Goal: Find contact information: Find contact information

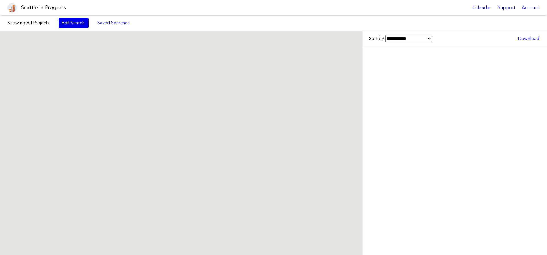
click at [76, 26] on link "Edit Search" at bounding box center [74, 23] width 30 height 10
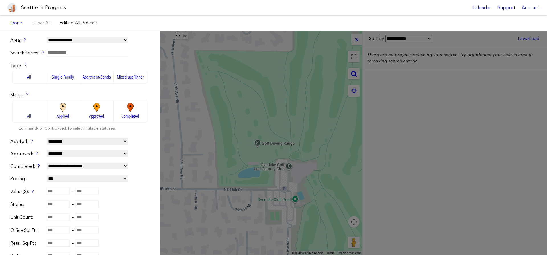
click at [98, 114] on span "Approved" at bounding box center [96, 116] width 15 height 6
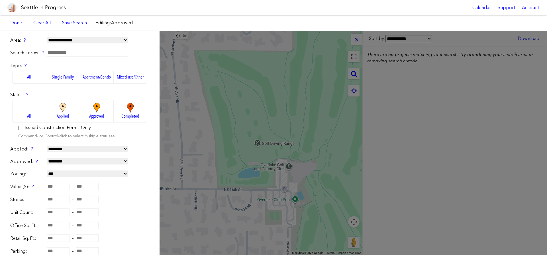
click at [61, 185] on input "number" at bounding box center [58, 185] width 23 height 7
type input "********"
click at [11, 19] on link "Done" at bounding box center [15, 23] width 17 height 10
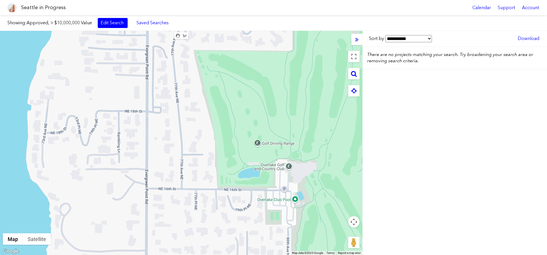
click at [355, 218] on button "Map camera controls" at bounding box center [353, 221] width 11 height 11
click at [340, 237] on button "Zoom out" at bounding box center [339, 235] width 11 height 11
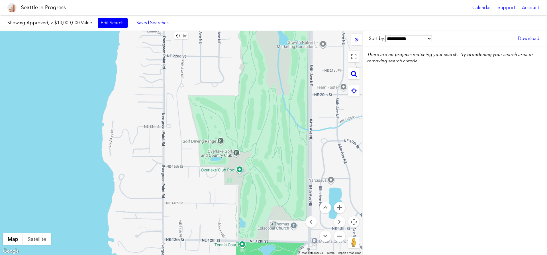
click at [340, 237] on button "Zoom out" at bounding box center [339, 235] width 11 height 11
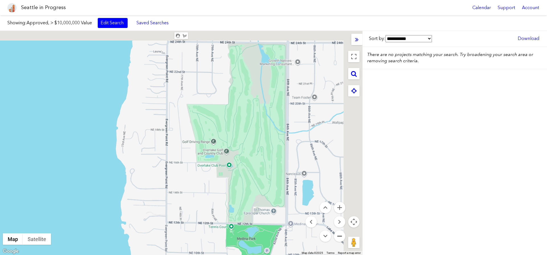
click at [340, 237] on button "Zoom out" at bounding box center [339, 235] width 11 height 11
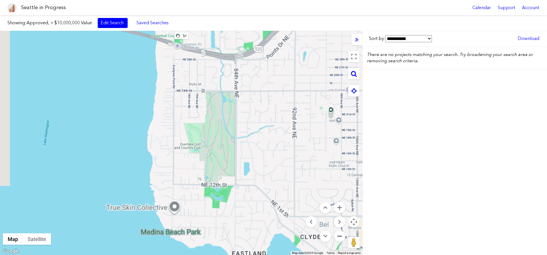
click at [340, 237] on button "Zoom out" at bounding box center [339, 235] width 11 height 11
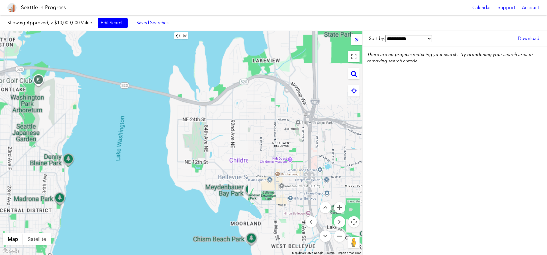
click at [340, 237] on button "Zoom out" at bounding box center [339, 235] width 11 height 11
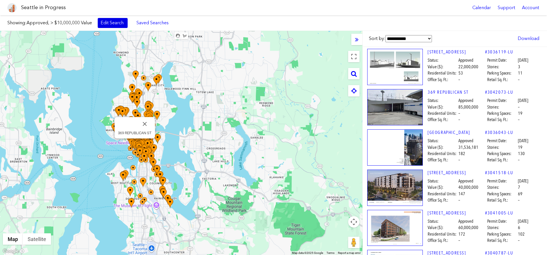
click at [117, 23] on link "Edit Search" at bounding box center [113, 23] width 30 height 10
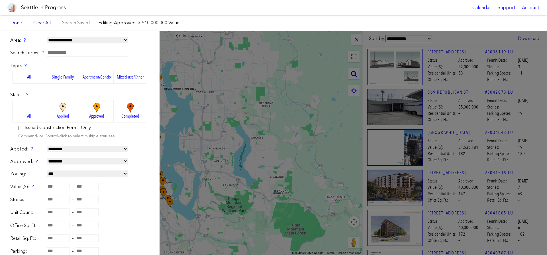
click at [89, 113] on span "Approved" at bounding box center [96, 116] width 15 height 6
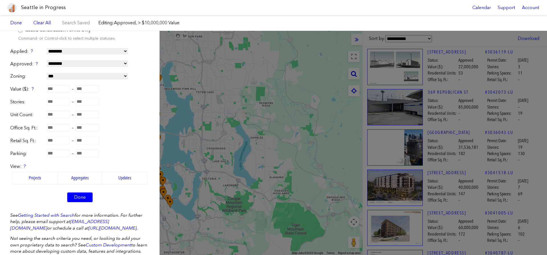
scroll to position [110, 0]
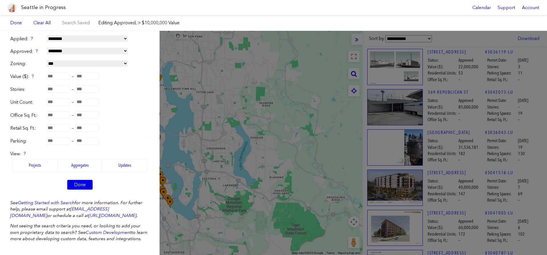
click at [83, 180] on link "Done" at bounding box center [79, 185] width 25 height 10
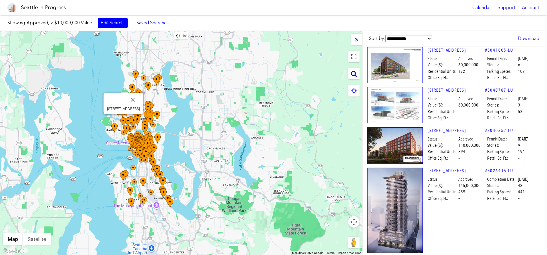
scroll to position [260, 0]
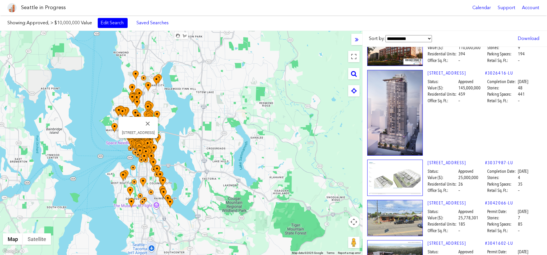
click at [401, 120] on img at bounding box center [395, 113] width 56 height 86
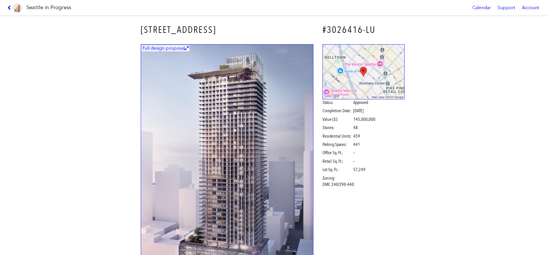
click at [6, 9] on link at bounding box center [14, 7] width 19 height 15
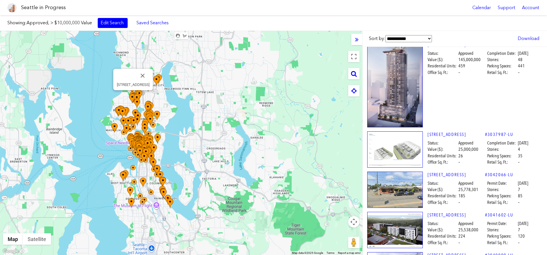
scroll to position [358, 0]
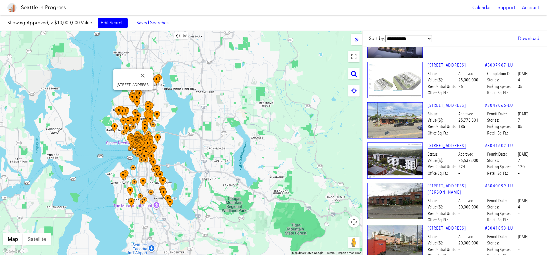
click at [445, 145] on link "[STREET_ADDRESS]" at bounding box center [457, 145] width 58 height 6
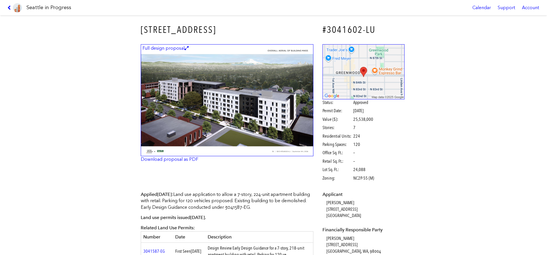
click at [6, 8] on link at bounding box center [14, 7] width 19 height 15
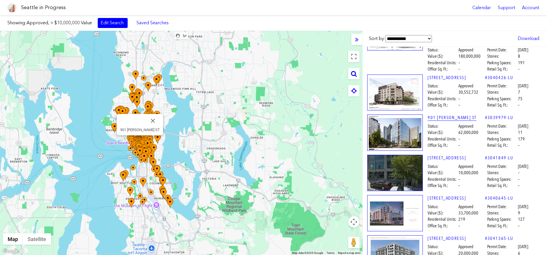
scroll to position [618, 0]
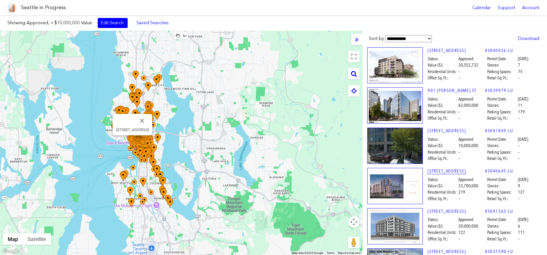
click at [449, 168] on link "[STREET_ADDRESS]" at bounding box center [457, 171] width 58 height 6
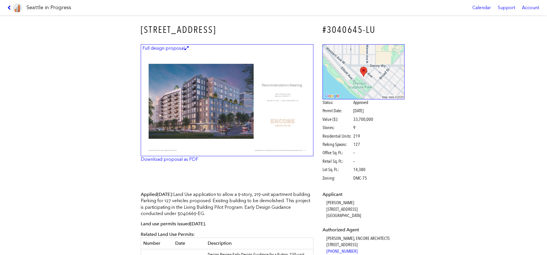
click at [226, 112] on img at bounding box center [227, 100] width 173 height 112
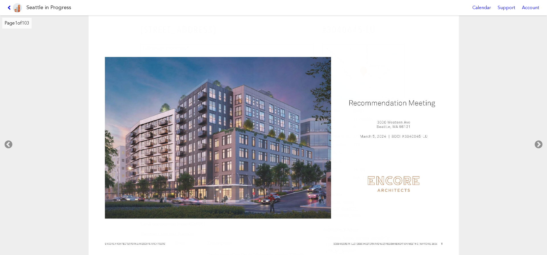
click at [11, 8] on icon at bounding box center [9, 7] width 5 height 5
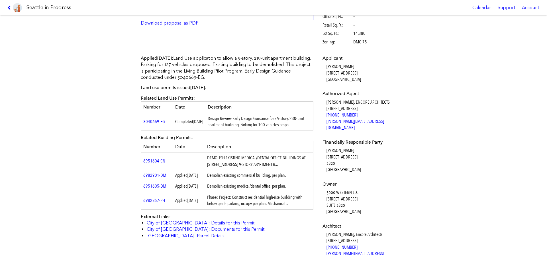
scroll to position [195, 0]
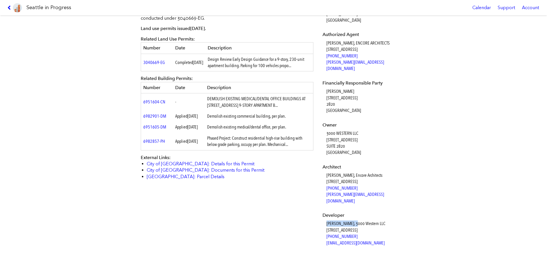
drag, startPoint x: 327, startPoint y: 211, endPoint x: 350, endPoint y: 213, distance: 22.9
click at [351, 220] on dd "[PERSON_NAME], 3000 Western LLC [STREET_ADDRESS] [PHONE_NUMBER] [EMAIL_ADDRESS]…" at bounding box center [366, 233] width 78 height 26
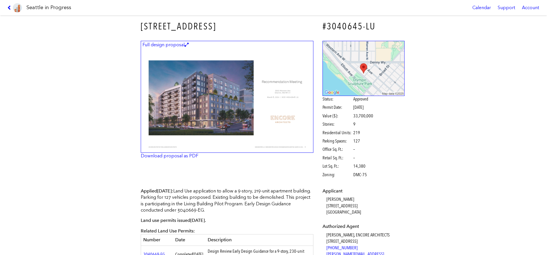
scroll to position [0, 0]
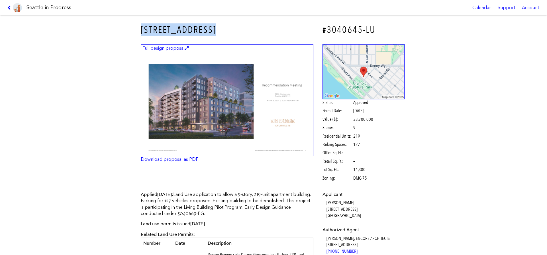
drag, startPoint x: 142, startPoint y: 29, endPoint x: 229, endPoint y: 29, distance: 87.0
click at [229, 29] on h3 "[STREET_ADDRESS]" at bounding box center [227, 29] width 173 height 13
copy h3 "[STREET_ADDRESS]"
